Goal: Transaction & Acquisition: Purchase product/service

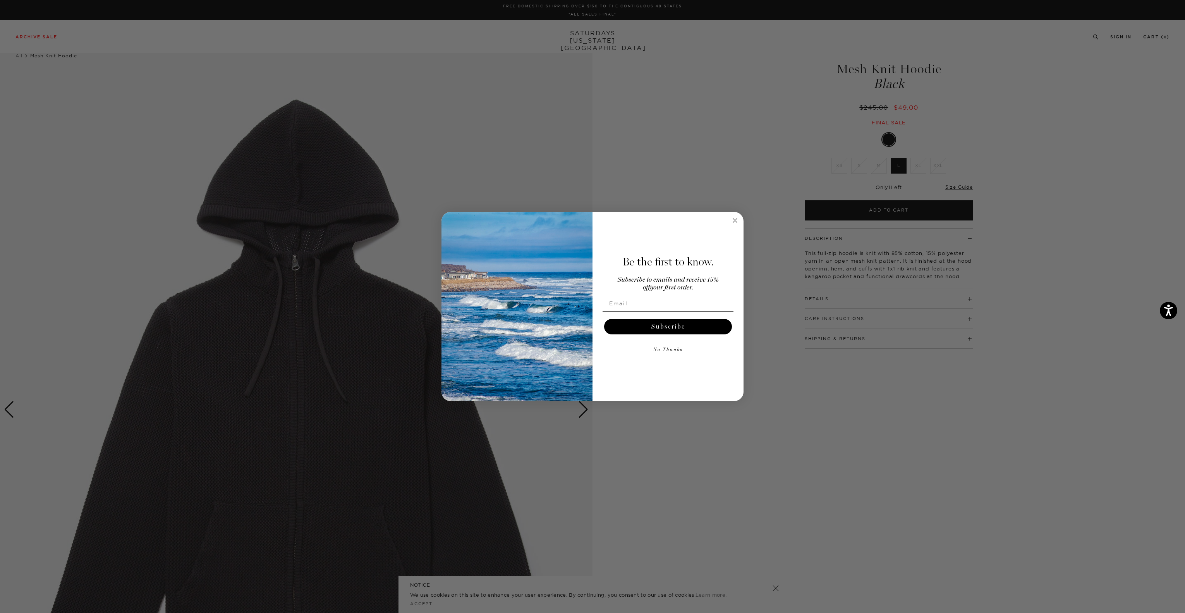
click at [736, 222] on circle "Close dialog" at bounding box center [735, 220] width 9 height 9
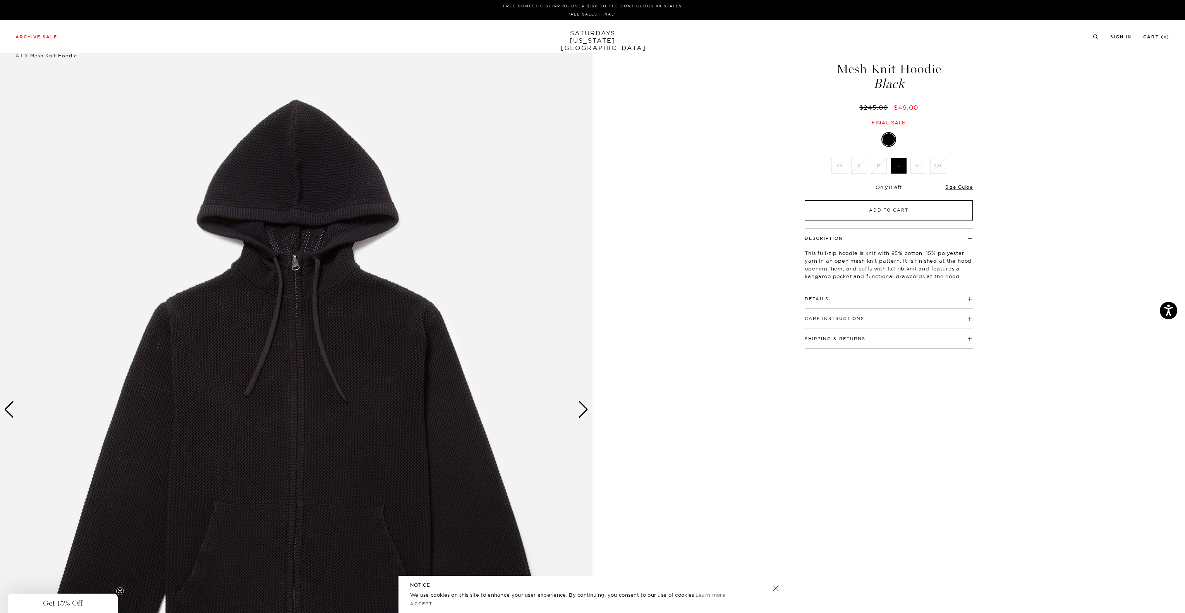
click at [902, 215] on button "Add to Cart" at bounding box center [889, 210] width 168 height 20
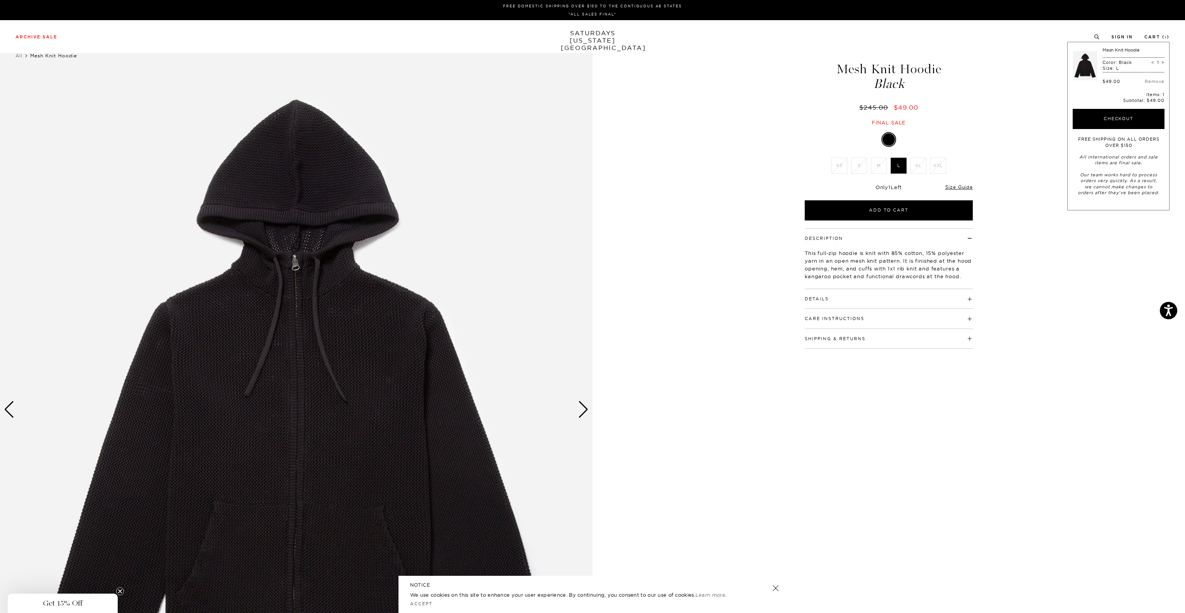
click at [589, 31] on link "SATURDAYS [US_STATE][GEOGRAPHIC_DATA]" at bounding box center [593, 40] width 64 height 22
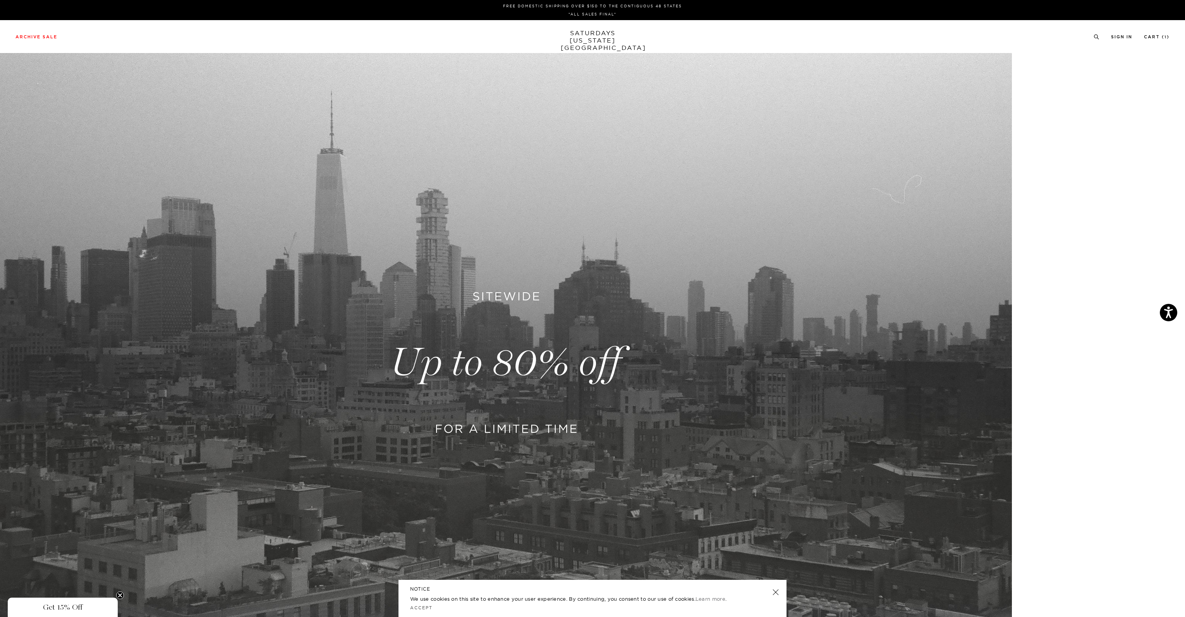
click at [590, 28] on div "Archive Sale Men's Tees Shirts Shorts Swim Knitwear Pants Sweats Women's" at bounding box center [592, 36] width 1185 height 33
